Goal: Find specific page/section: Find specific page/section

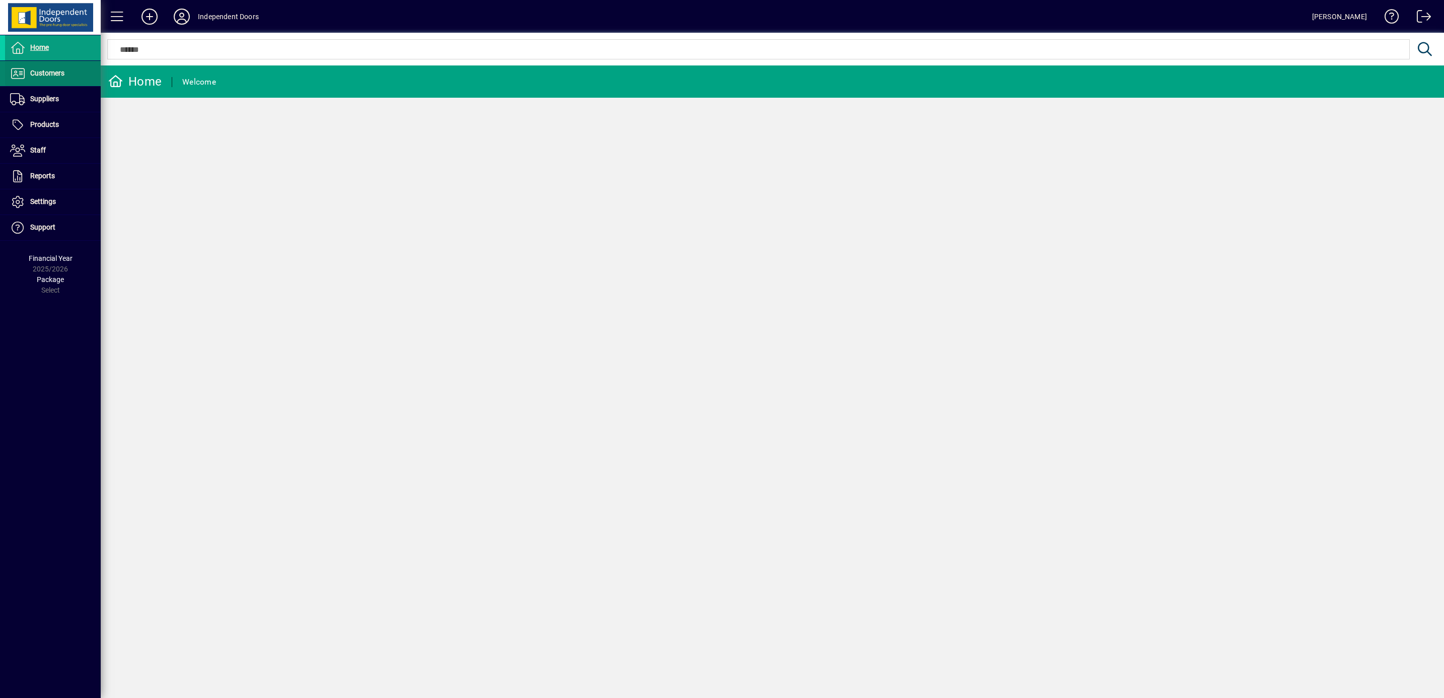
click at [44, 78] on span "Customers" at bounding box center [34, 73] width 59 height 12
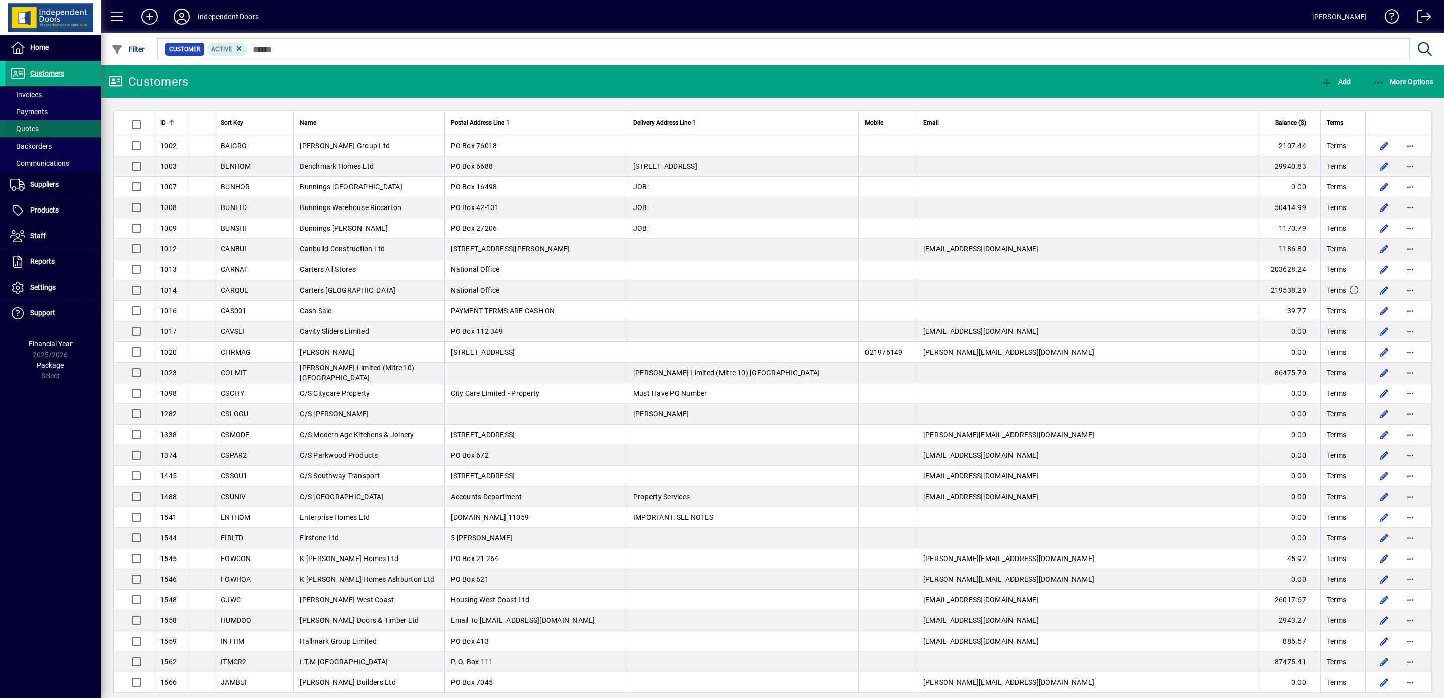
click at [38, 130] on span "Quotes" at bounding box center [24, 129] width 29 height 8
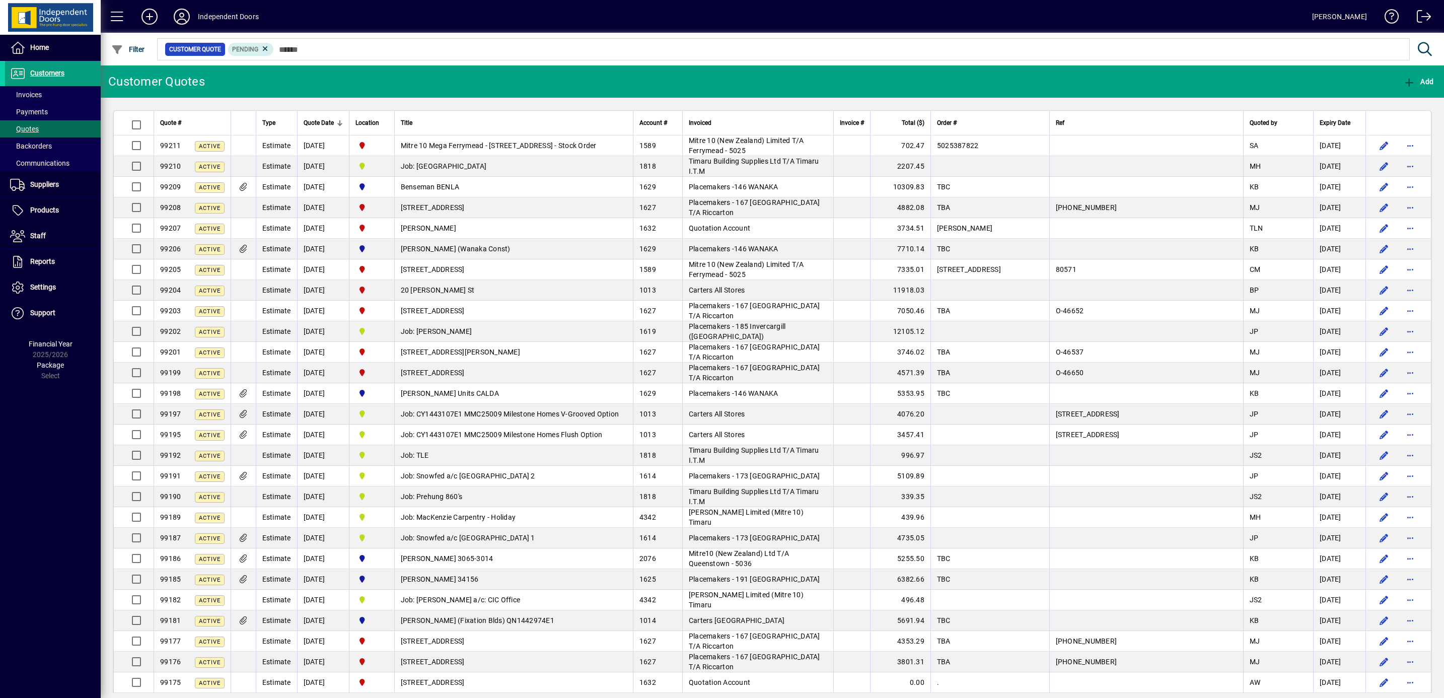
click at [467, 145] on span "Mitre 10 Mega Ferrymead - 987 Ferry Road Ferrymead - Stock Order" at bounding box center [499, 145] width 196 height 8
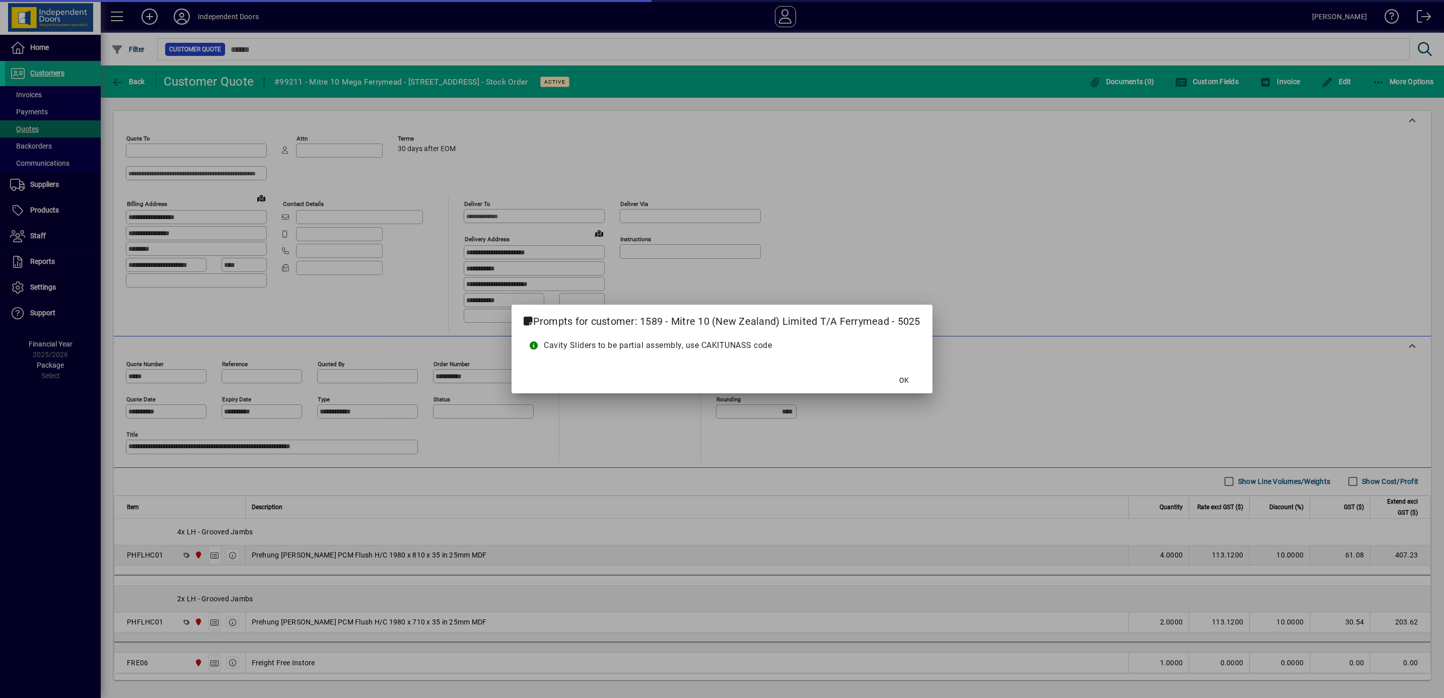
type input "******"
type input "**********"
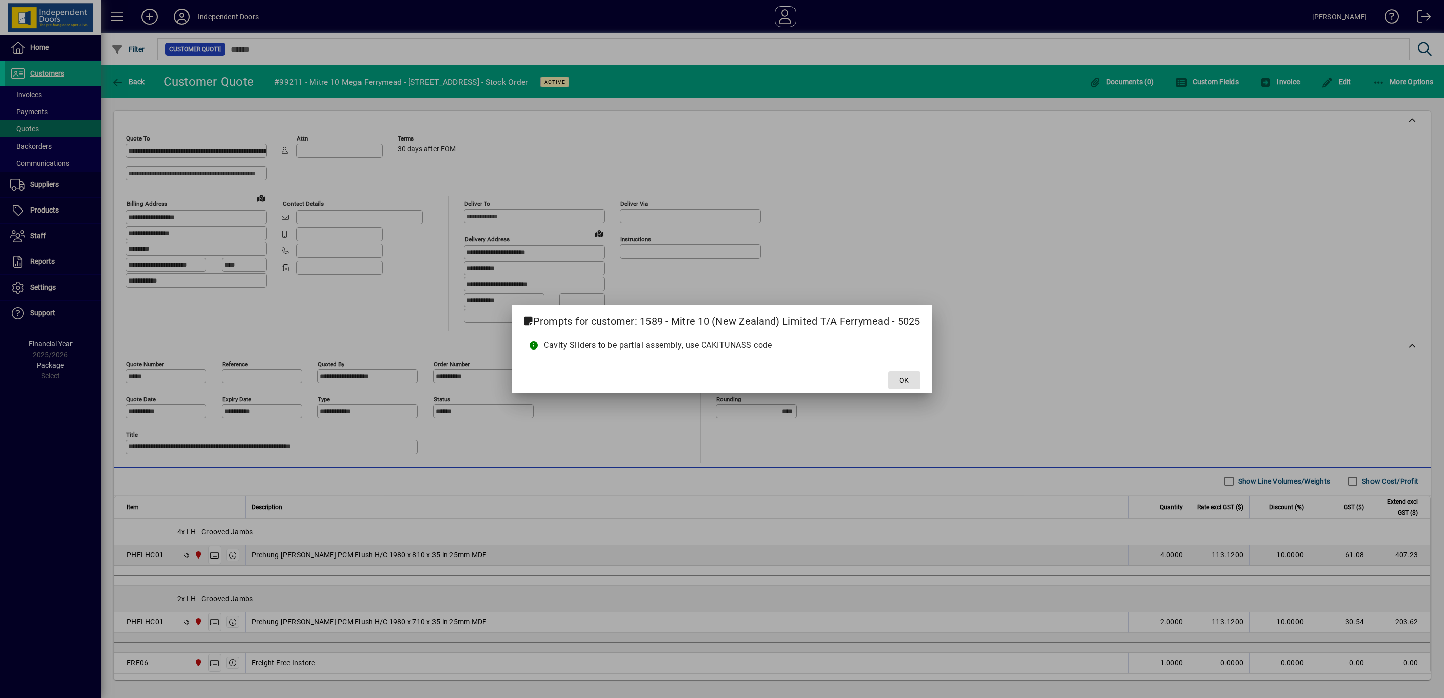
click at [904, 378] on span "OK" at bounding box center [904, 380] width 10 height 11
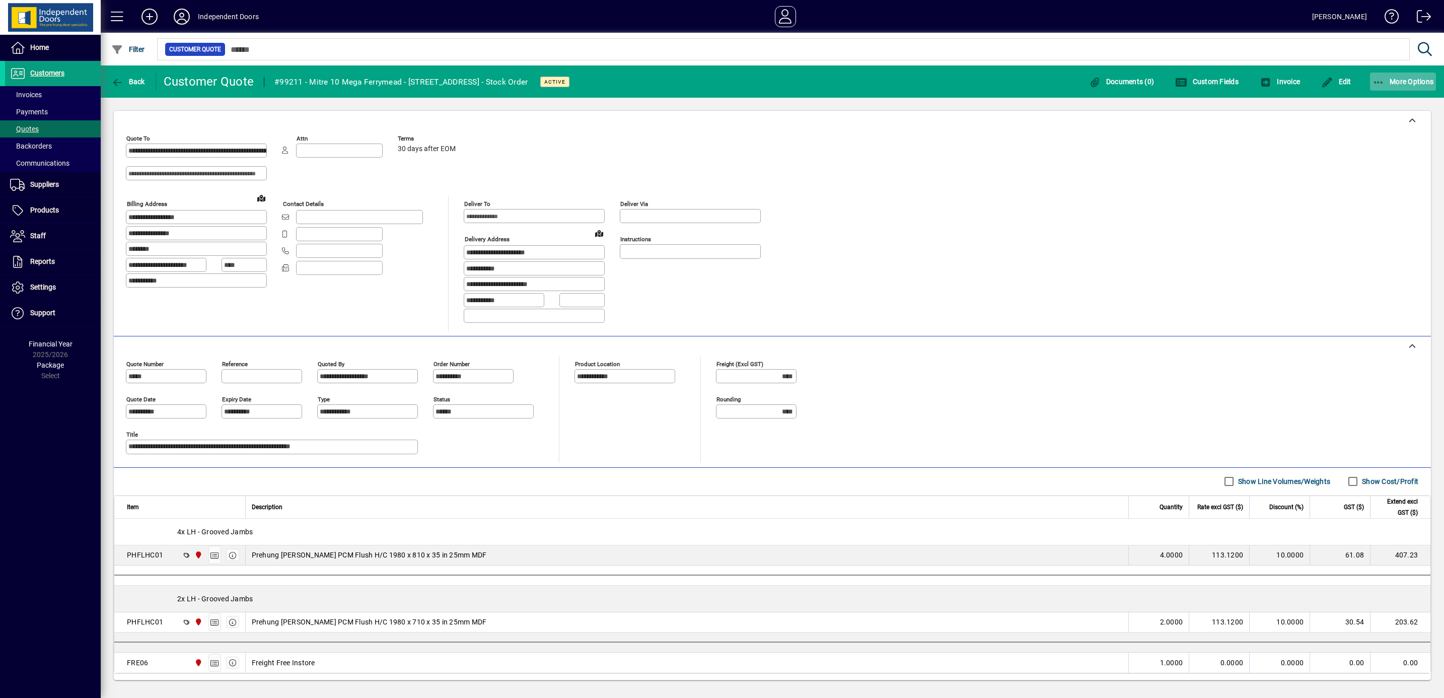
click at [1393, 78] on span "More Options" at bounding box center [1402, 82] width 61 height 8
click at [1366, 103] on span "Quote" at bounding box center [1370, 104] width 39 height 10
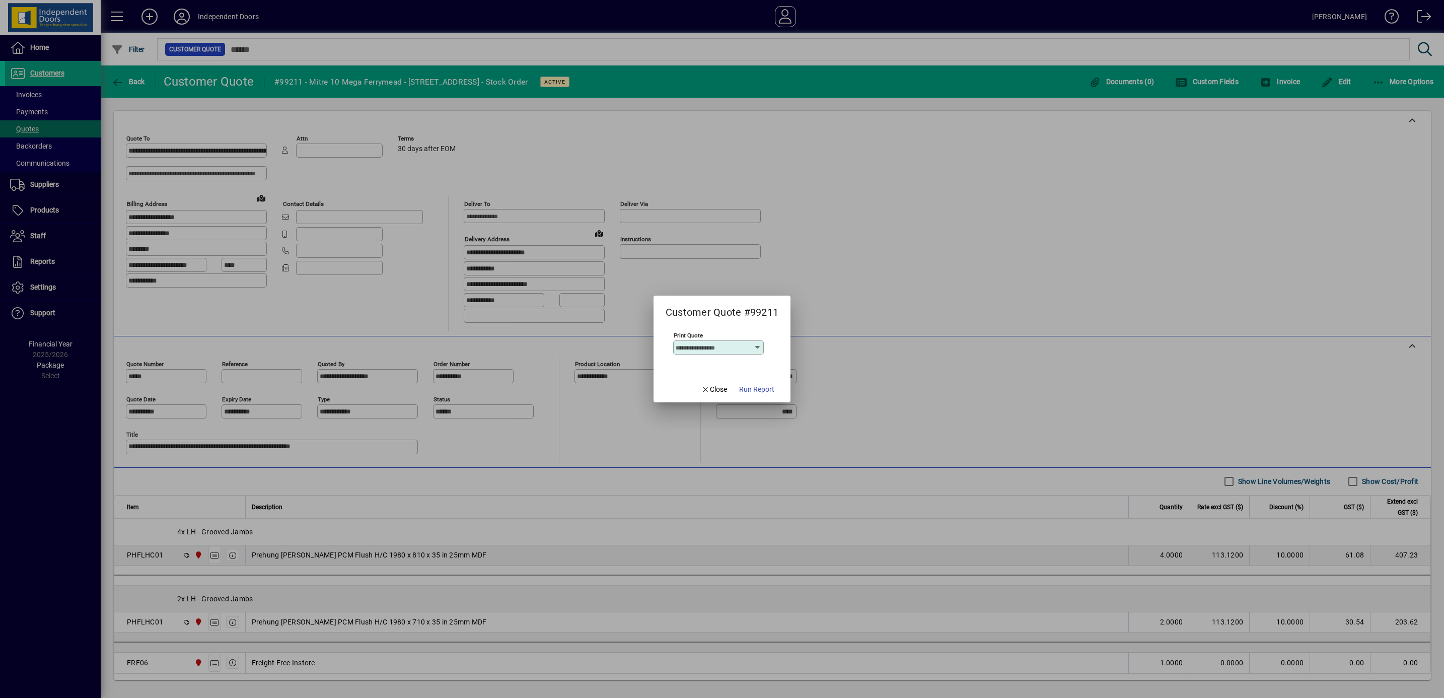
click at [754, 348] on icon at bounding box center [757, 347] width 8 height 8
click at [1005, 276] on div at bounding box center [722, 349] width 1444 height 698
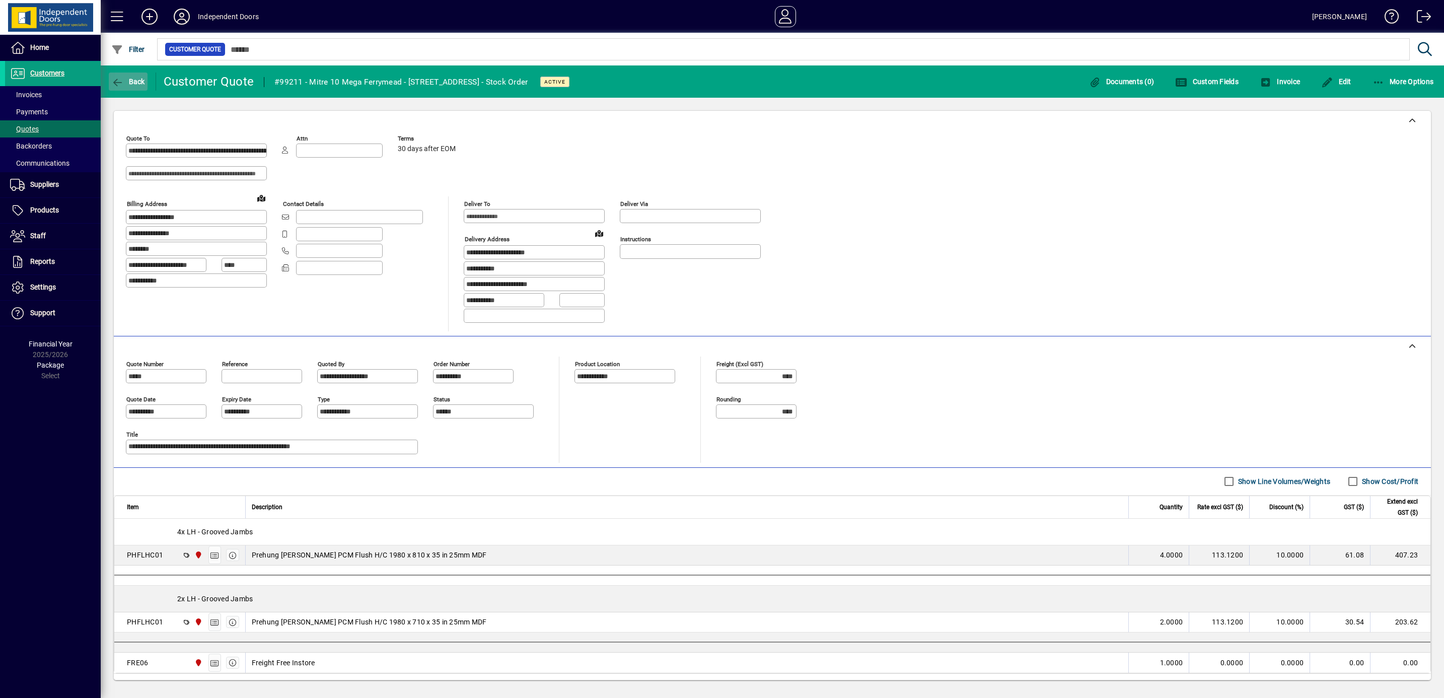
click at [120, 78] on icon "button" at bounding box center [117, 83] width 13 height 10
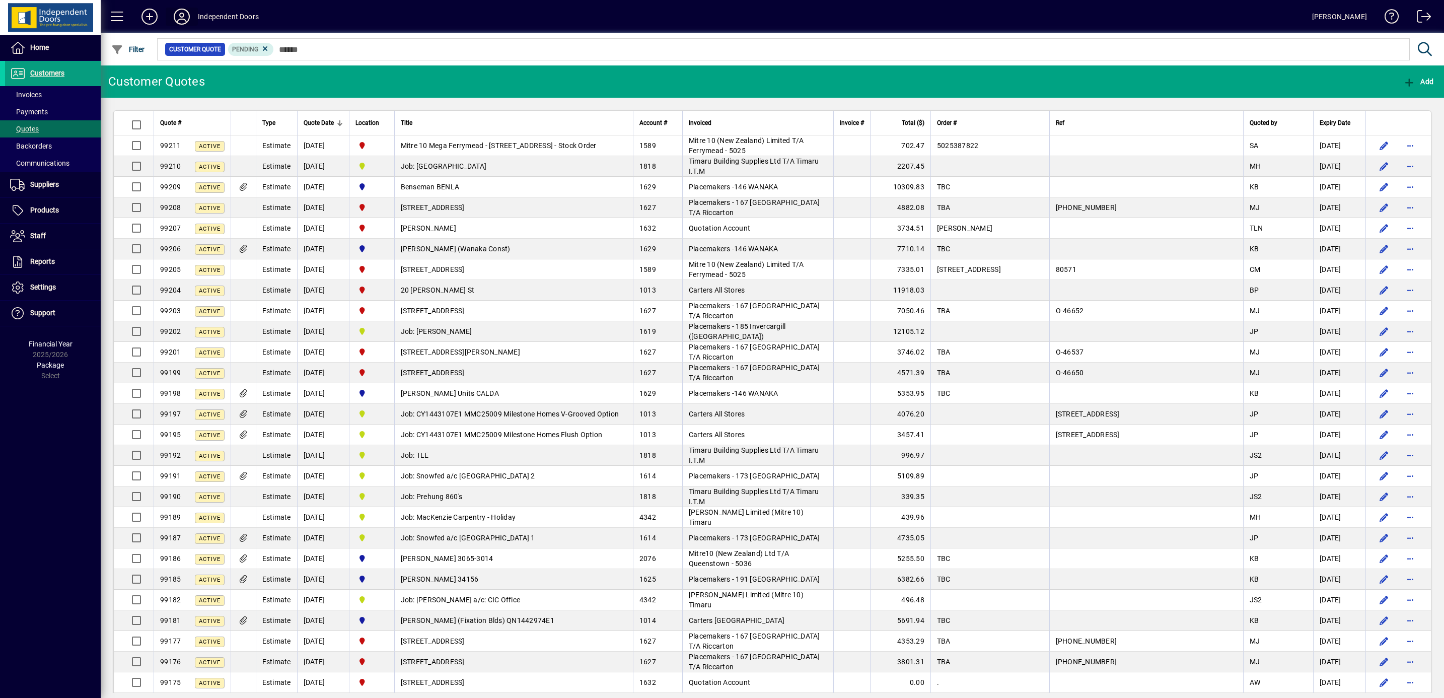
click at [188, 11] on icon at bounding box center [182, 17] width 20 height 16
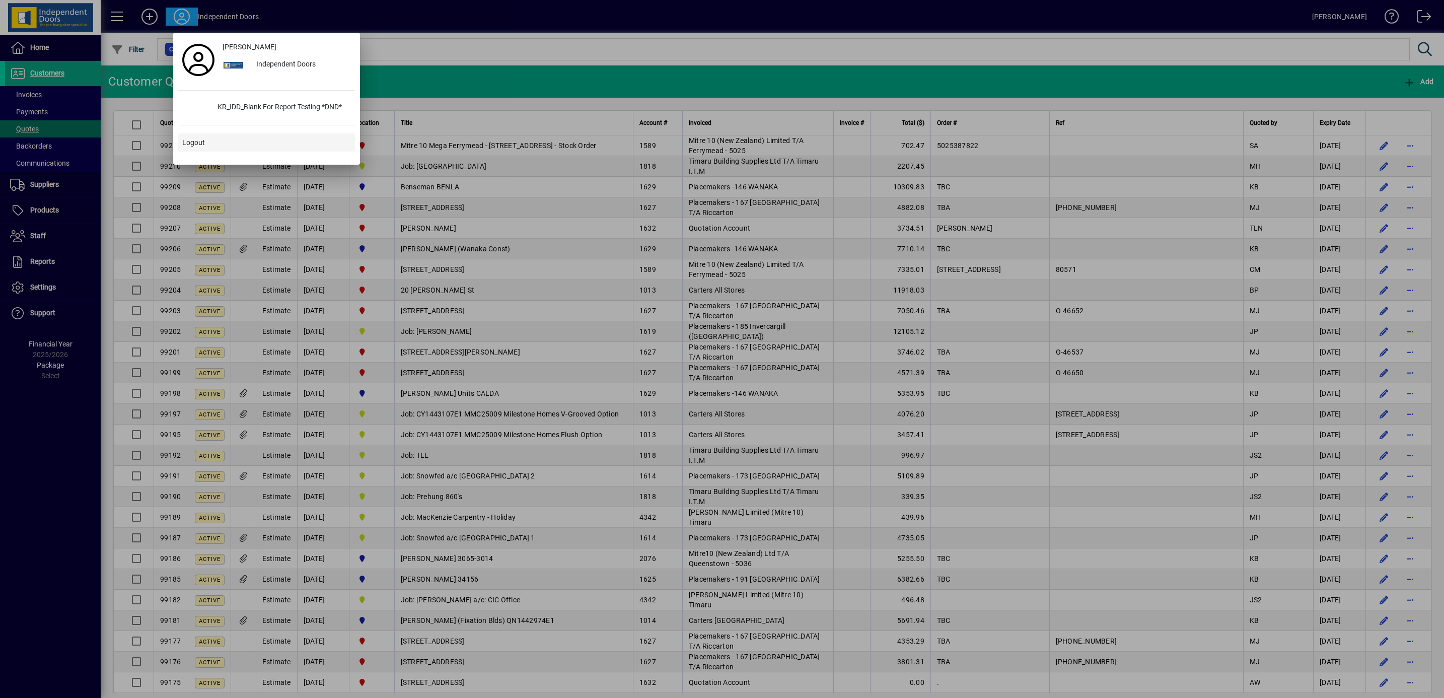
click at [210, 146] on span at bounding box center [266, 142] width 177 height 24
